Goal: Navigation & Orientation: Find specific page/section

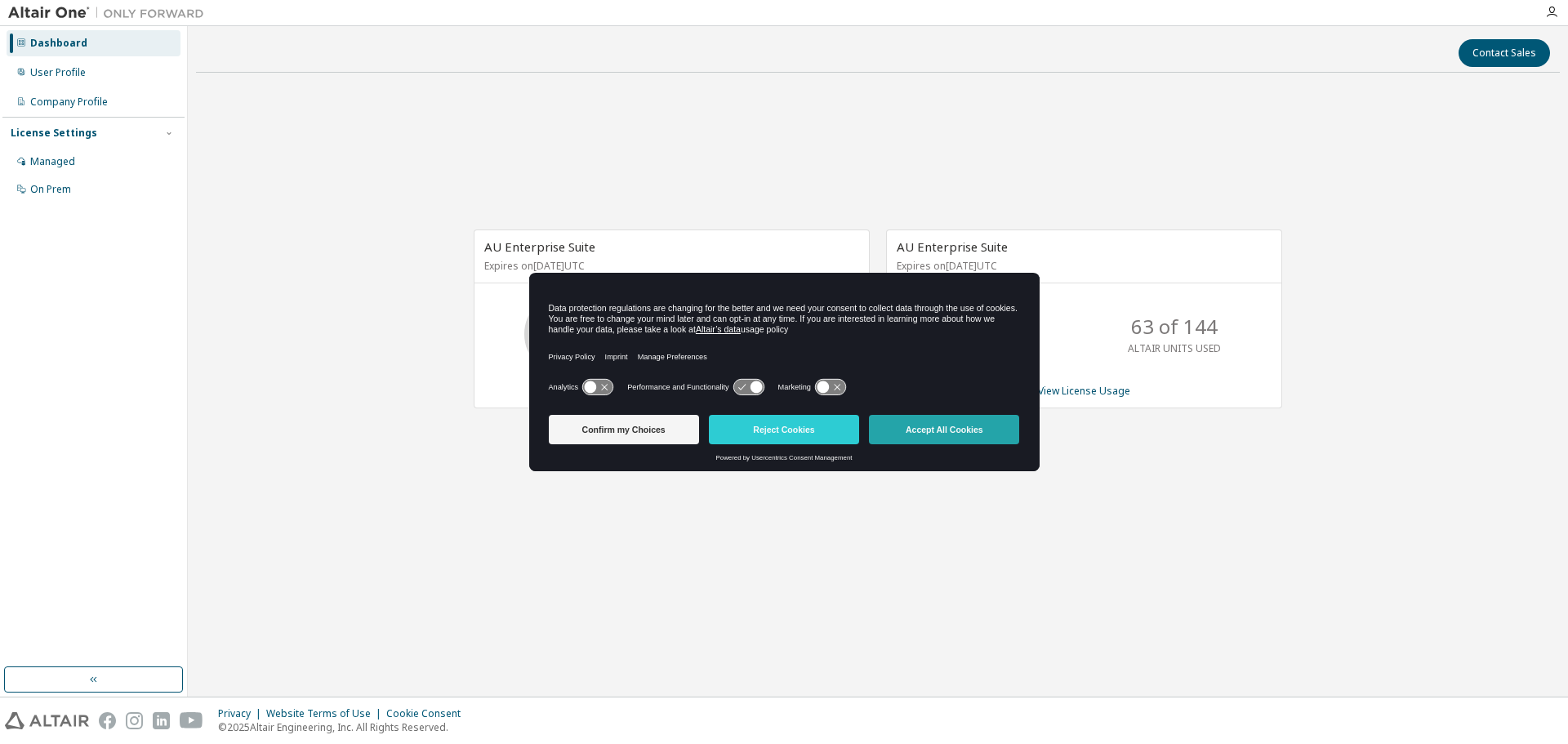
click at [950, 425] on button "Accept All Cookies" at bounding box center [944, 429] width 150 height 29
